Goal: Navigation & Orientation: Understand site structure

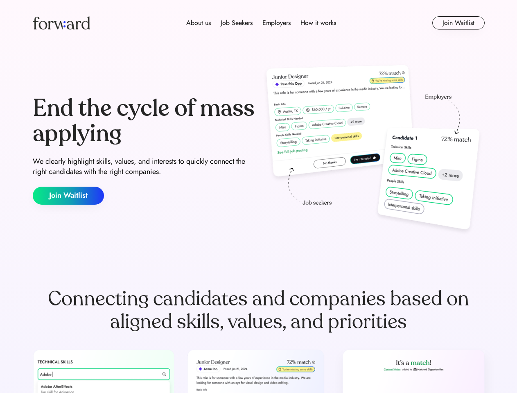
click at [258, 197] on div "End the cycle of mass applying We clearly highlight skills, values, and interes…" at bounding box center [259, 150] width 452 height 176
click at [259, 23] on div "About us Job Seekers Employers How it works" at bounding box center [261, 23] width 323 height 10
click at [61, 23] on img at bounding box center [61, 22] width 57 height 13
click at [261, 23] on div "About us Job Seekers Employers How it works" at bounding box center [261, 23] width 323 height 10
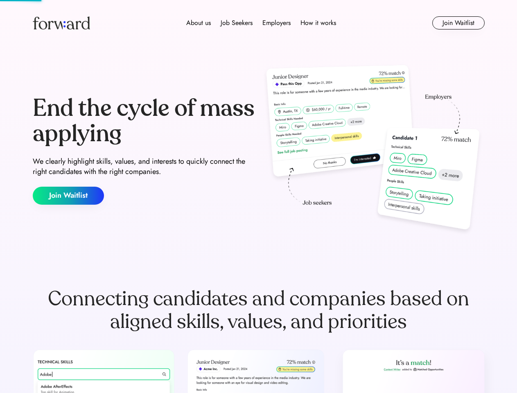
click at [199, 23] on div "About us" at bounding box center [198, 23] width 25 height 10
click at [237, 23] on div "Job Seekers" at bounding box center [237, 23] width 32 height 10
click at [276, 23] on div "Employers" at bounding box center [277, 23] width 28 height 10
click at [318, 23] on div "How it works" at bounding box center [319, 23] width 36 height 10
click at [458, 23] on button "Join Waitlist" at bounding box center [458, 22] width 52 height 13
